Goal: Navigation & Orientation: Go to known website

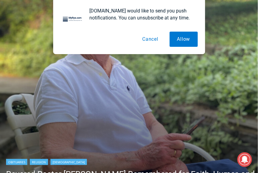
scroll to position [182, 0]
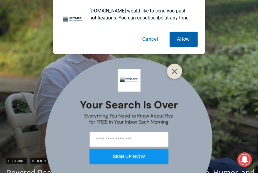
click at [185, 41] on button "Allow" at bounding box center [184, 39] width 28 height 15
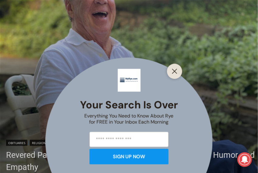
scroll to position [263, 0]
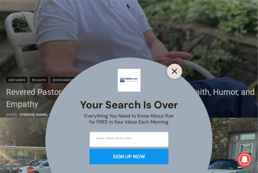
click at [175, 69] on icon "Close" at bounding box center [174, 70] width 5 height 5
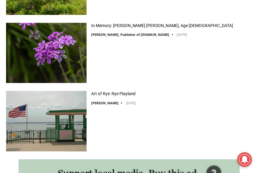
scroll to position [730, 0]
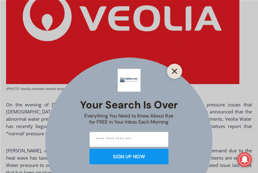
click at [175, 71] on line "Close" at bounding box center [174, 71] width 4 height 4
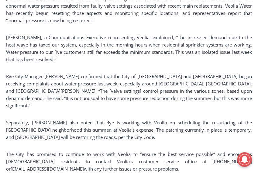
scroll to position [398, 0]
